Goal: Task Accomplishment & Management: Manage account settings

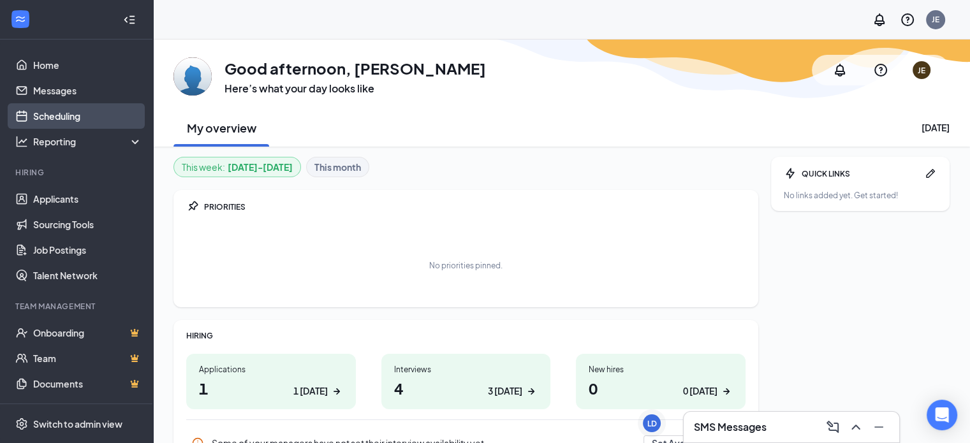
click at [87, 120] on link "Scheduling" at bounding box center [87, 116] width 109 height 26
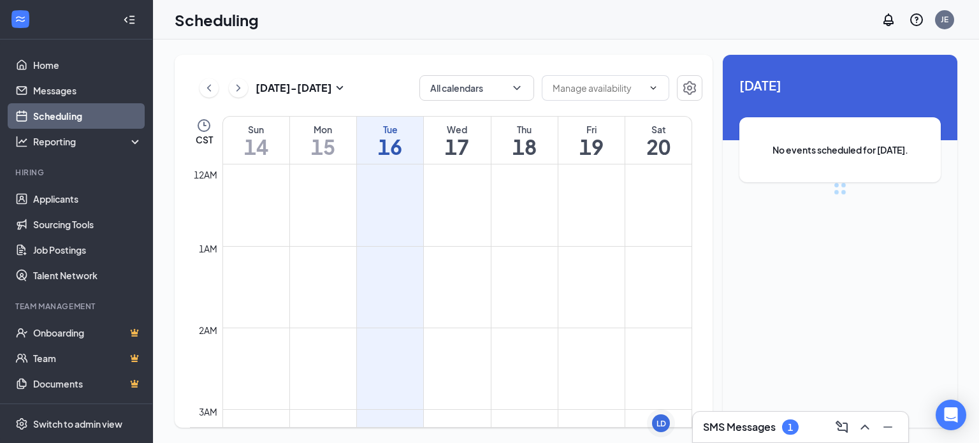
scroll to position [627, 0]
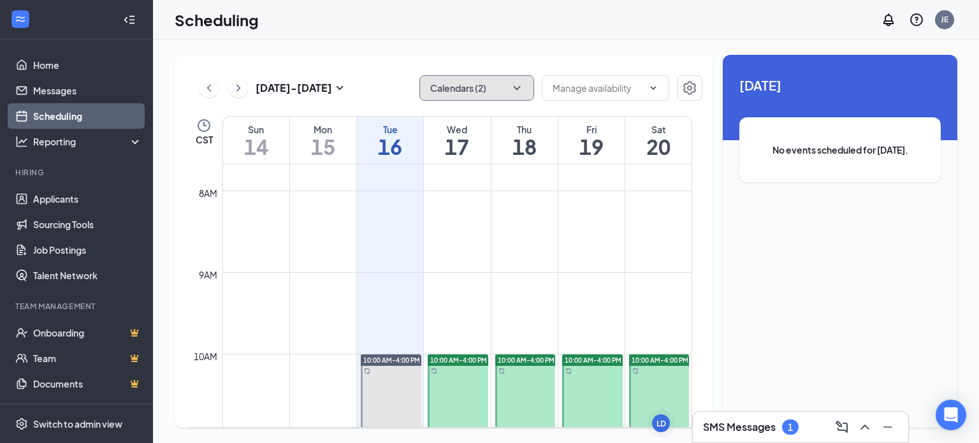
click at [495, 86] on button "Calendars (2)" at bounding box center [477, 88] width 115 height 26
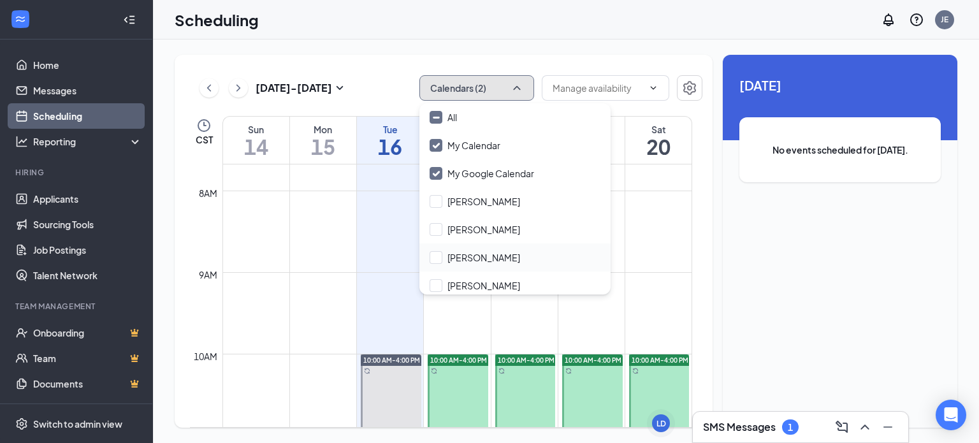
scroll to position [202, 0]
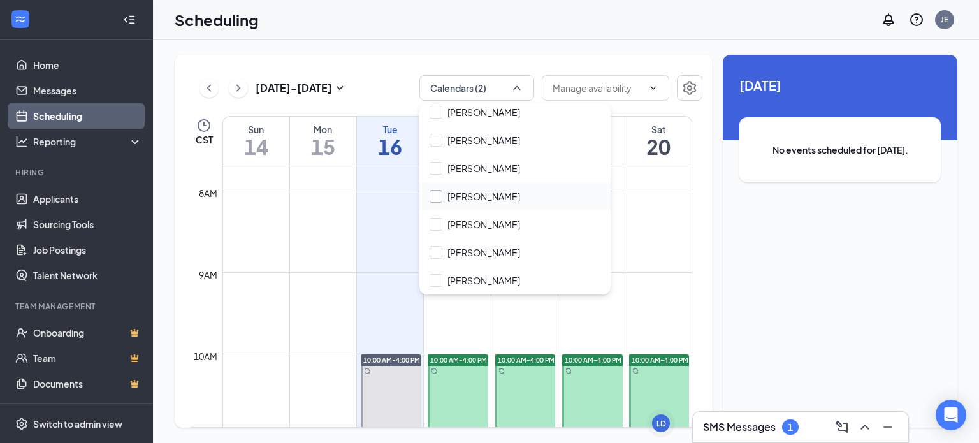
click at [436, 199] on input "[PERSON_NAME]" at bounding box center [475, 196] width 91 height 13
checkbox input "true"
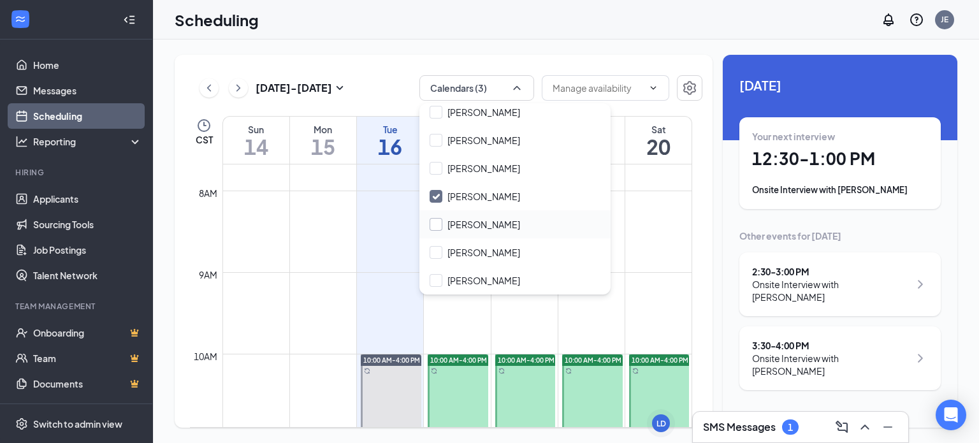
click at [436, 222] on input "[PERSON_NAME]" at bounding box center [475, 224] width 91 height 13
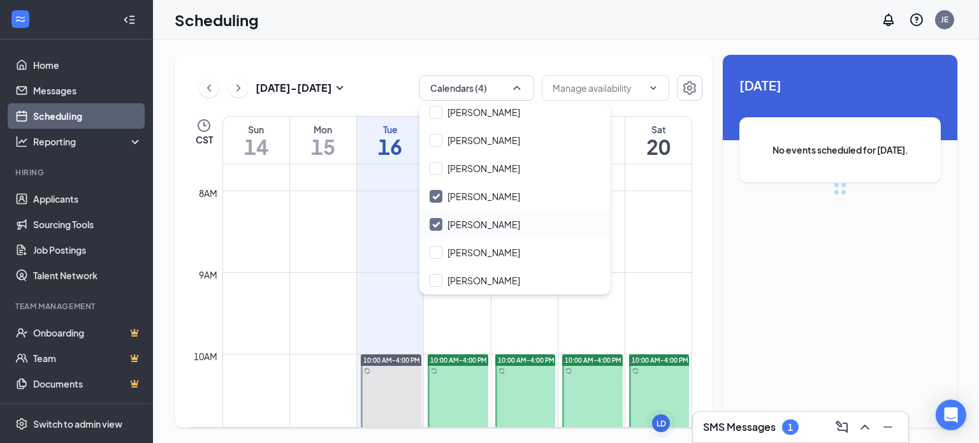
checkbox input "true"
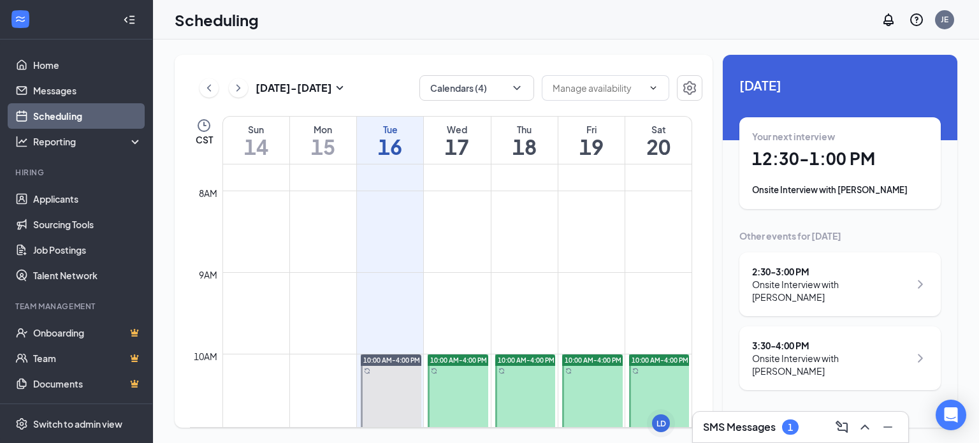
click at [863, 193] on div "Onsite Interview with [PERSON_NAME]" at bounding box center [840, 190] width 176 height 13
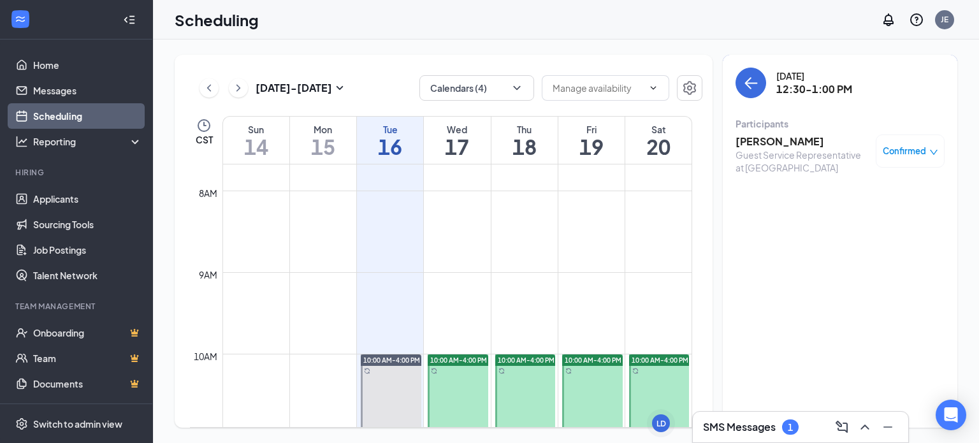
click at [775, 140] on h3 "[PERSON_NAME]" at bounding box center [803, 142] width 134 height 14
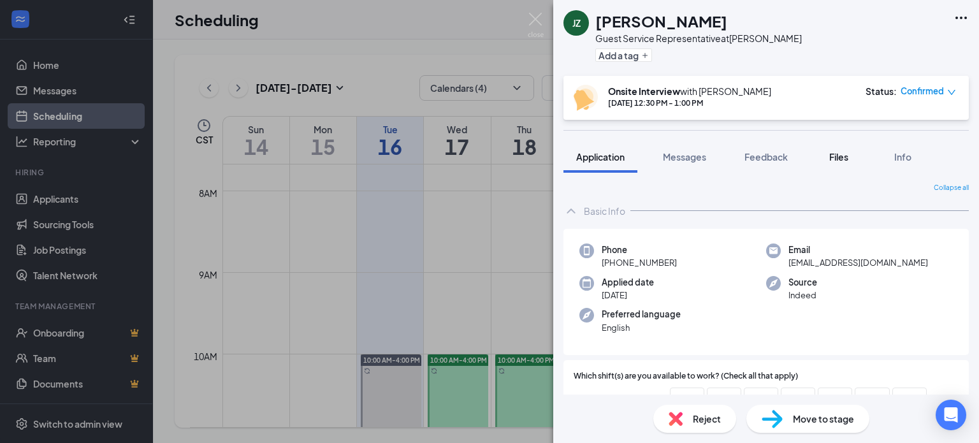
click at [837, 158] on span "Files" at bounding box center [839, 156] width 19 height 11
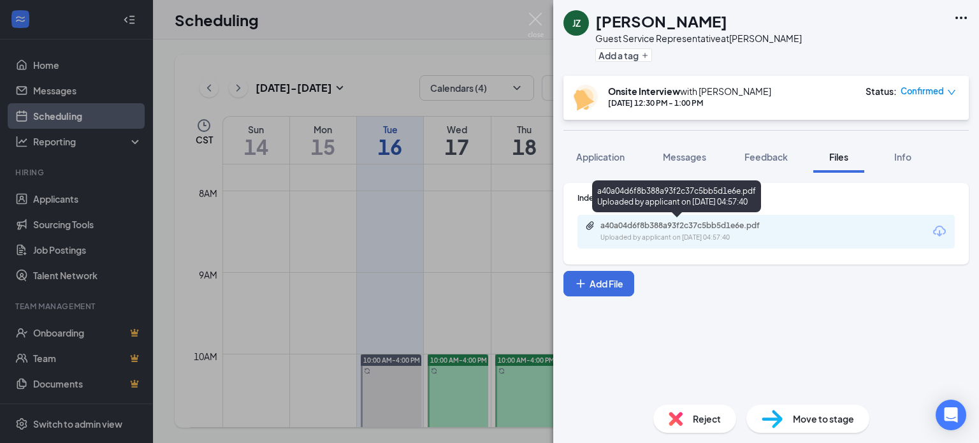
click at [791, 226] on div "a40a04d6f8b388a93f2c37c5bb5d1e6e.pdf" at bounding box center [688, 226] width 207 height 10
